Goal: Navigation & Orientation: Find specific page/section

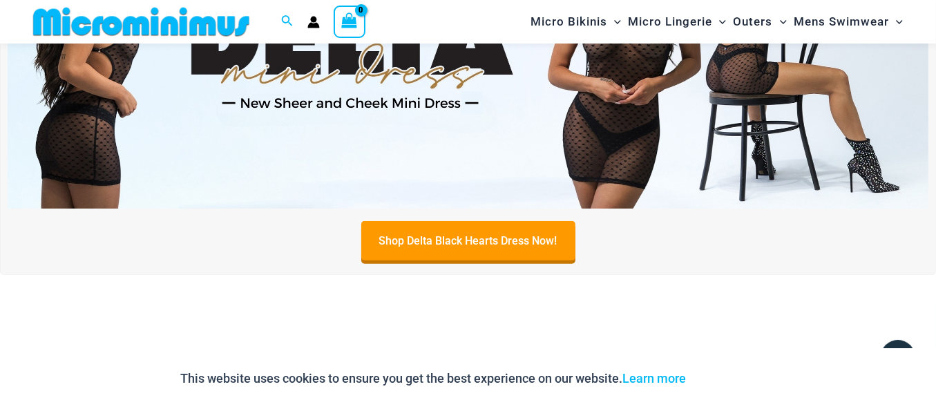
scroll to position [612, 0]
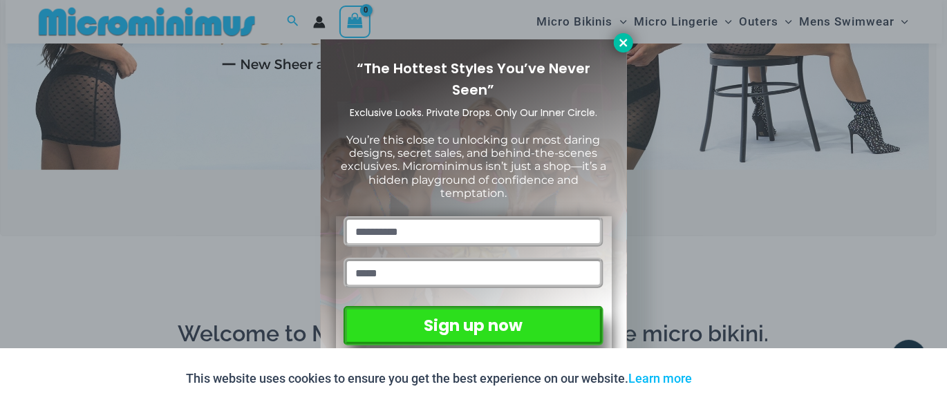
type input "**********"
click at [617, 40] on icon at bounding box center [623, 43] width 12 height 12
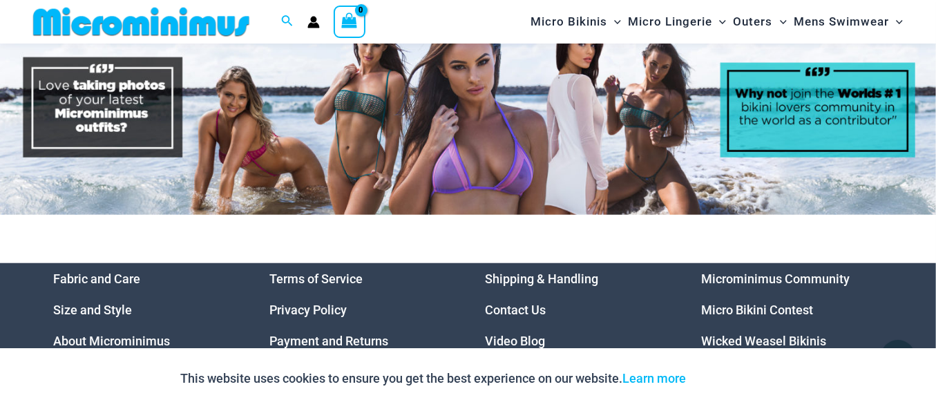
scroll to position [5796, 0]
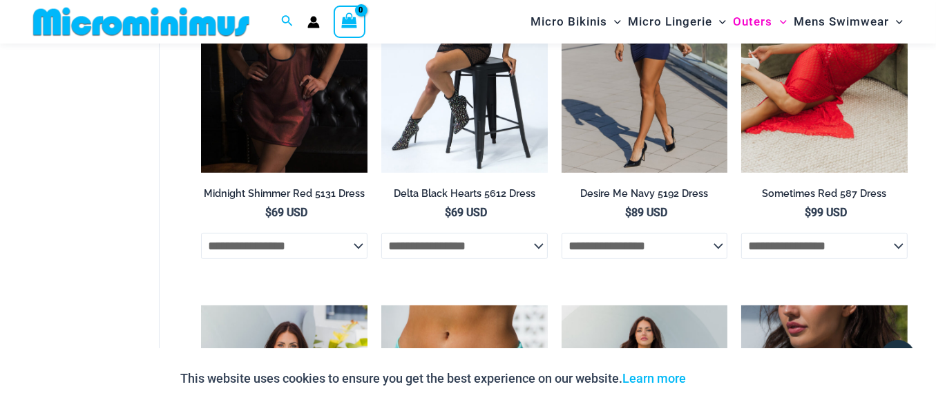
scroll to position [265, 0]
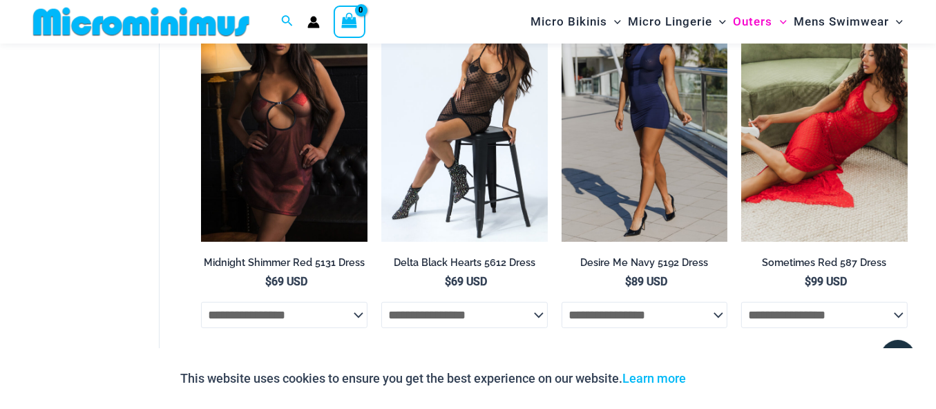
type input "**********"
drag, startPoint x: 431, startPoint y: 135, endPoint x: 182, endPoint y: 158, distance: 249.8
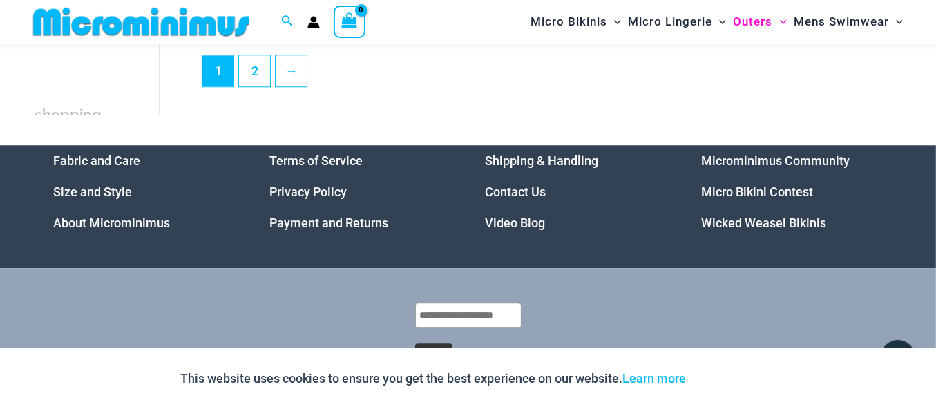
scroll to position [3306, 0]
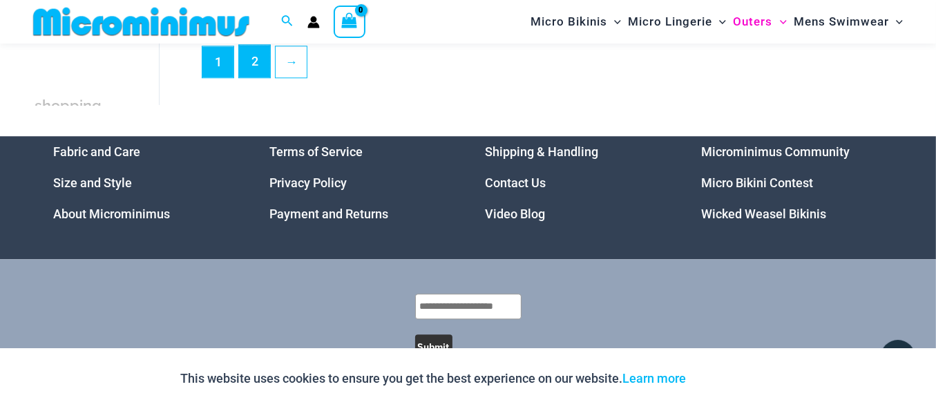
click at [246, 77] on link "2" at bounding box center [254, 61] width 31 height 32
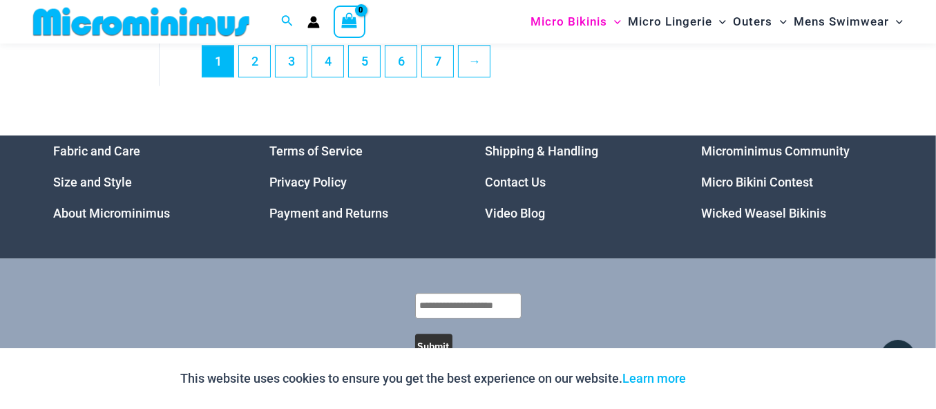
scroll to position [3582, 0]
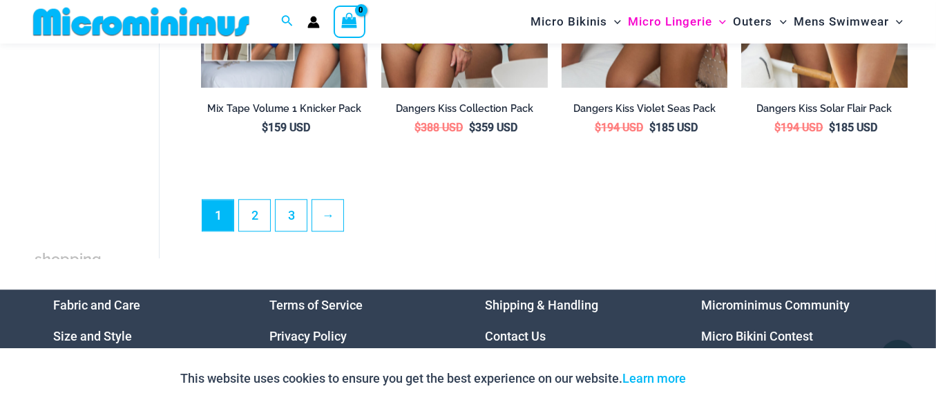
scroll to position [3099, 0]
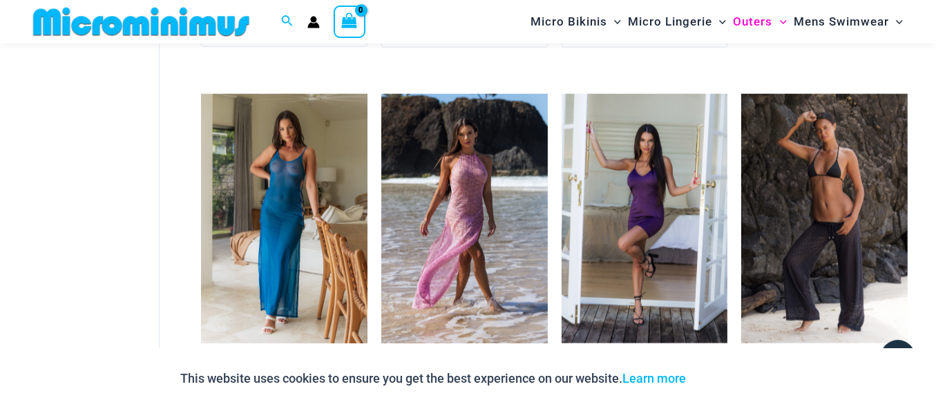
scroll to position [1993, 0]
